Goal: Task Accomplishment & Management: Manage account settings

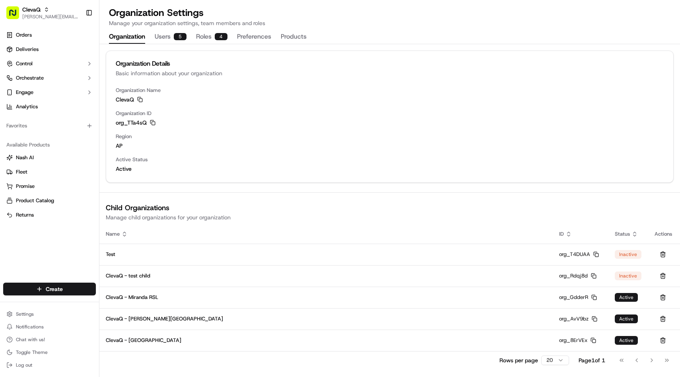
click at [161, 38] on button "Users 5" at bounding box center [171, 37] width 32 height 14
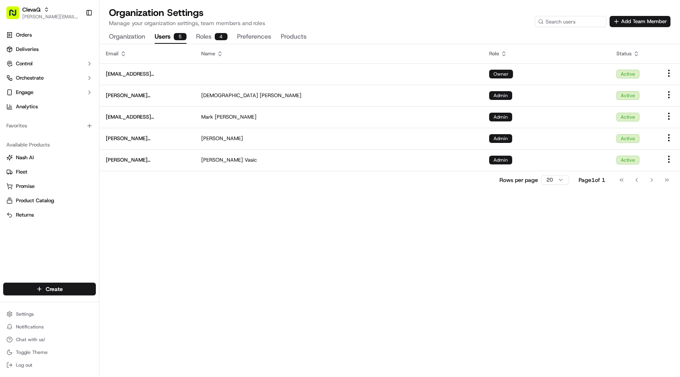
click at [128, 35] on button "Organization" at bounding box center [127, 37] width 36 height 14
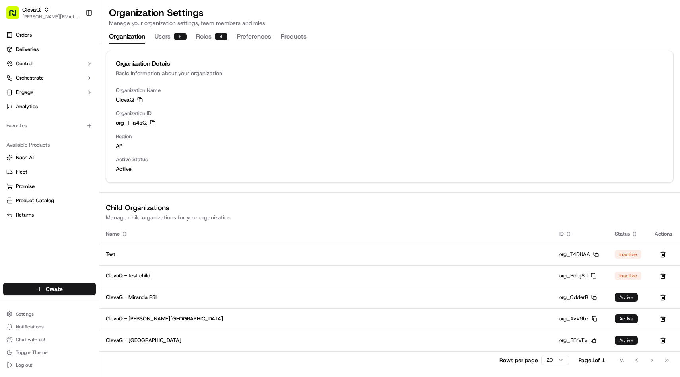
click at [163, 39] on button "Users 5" at bounding box center [171, 37] width 32 height 14
